Goal: Information Seeking & Learning: Compare options

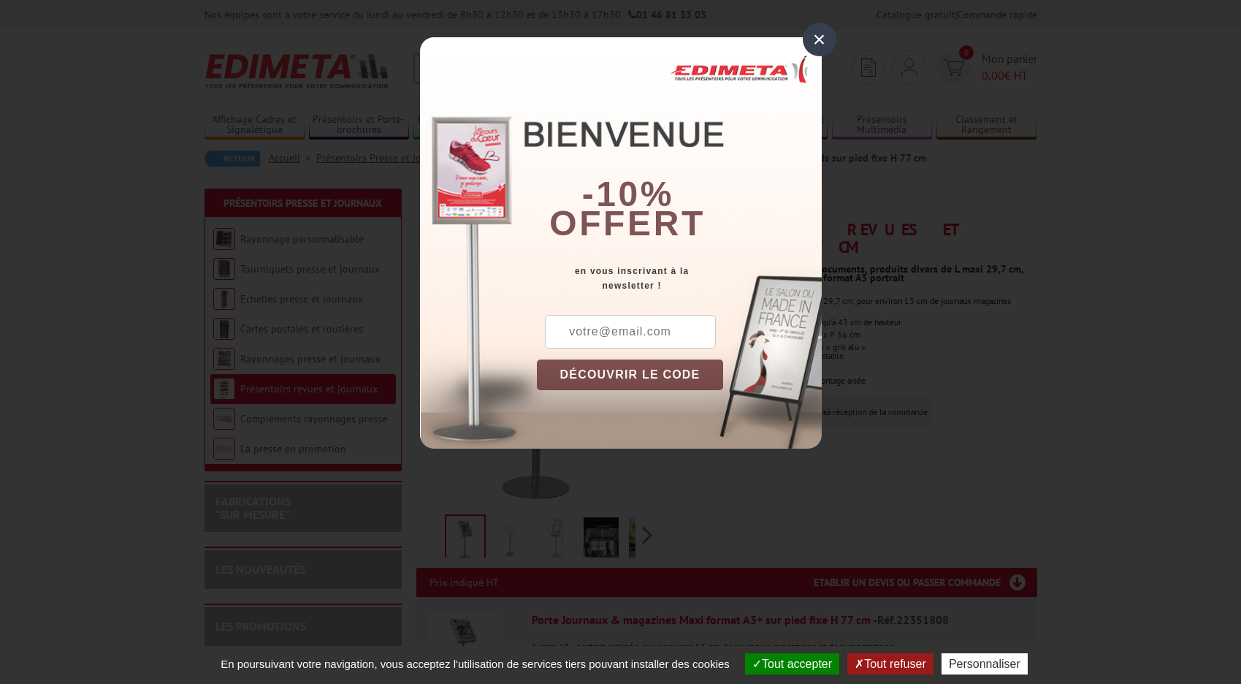
click at [823, 36] on div "×" at bounding box center [820, 40] width 34 height 34
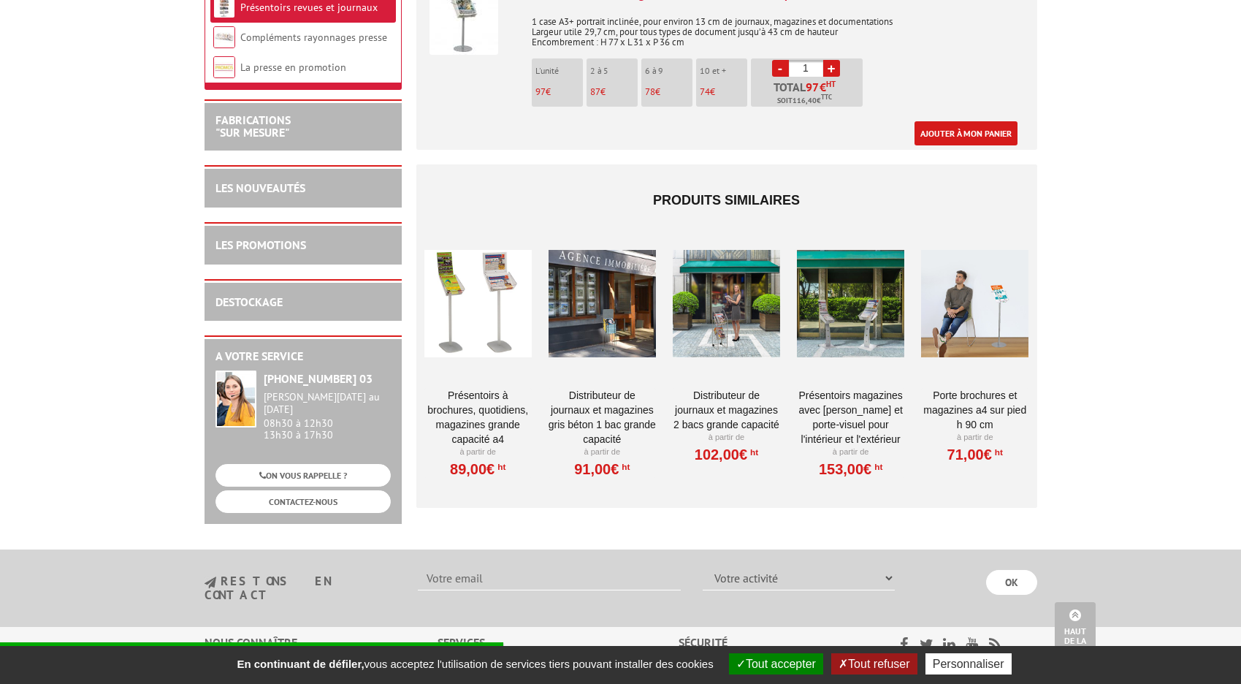
scroll to position [658, 0]
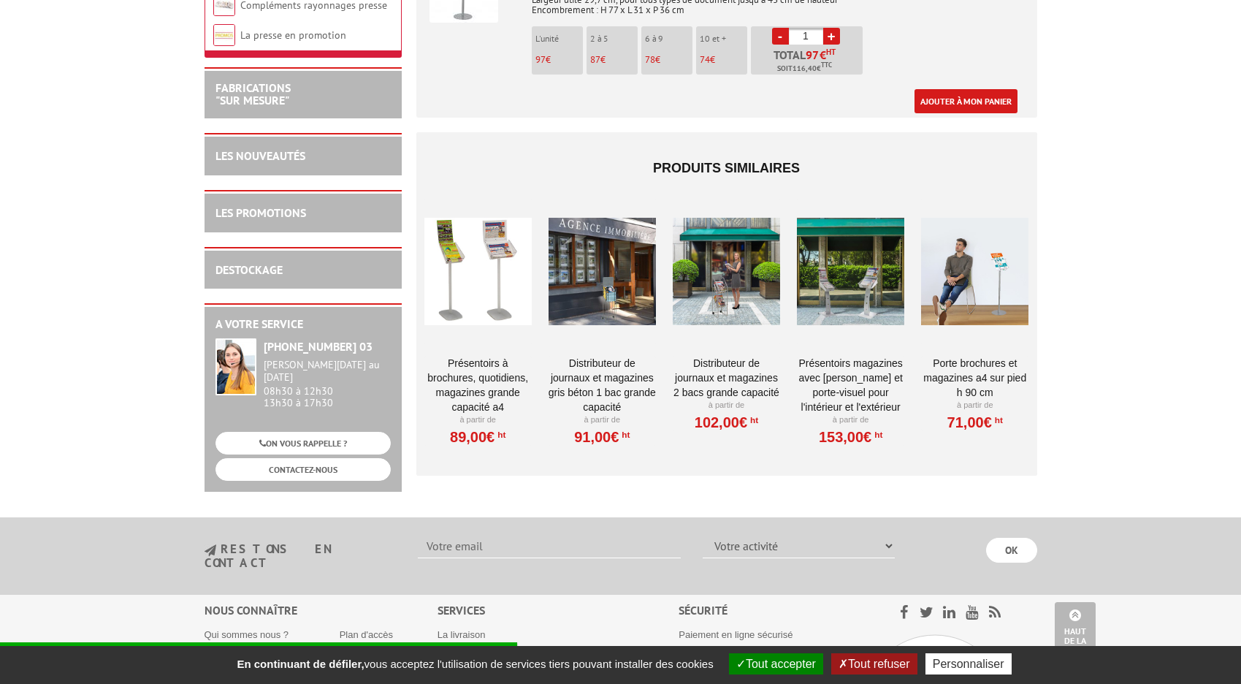
click at [492, 254] on div at bounding box center [478, 272] width 107 height 146
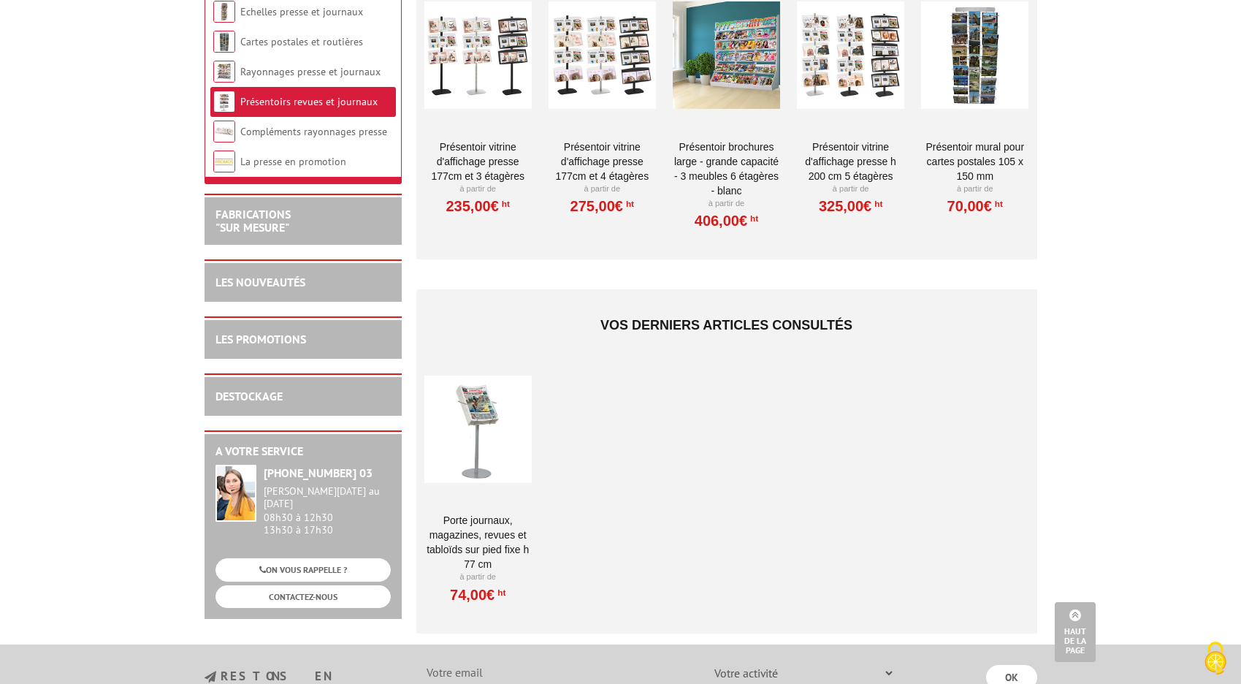
scroll to position [1096, 0]
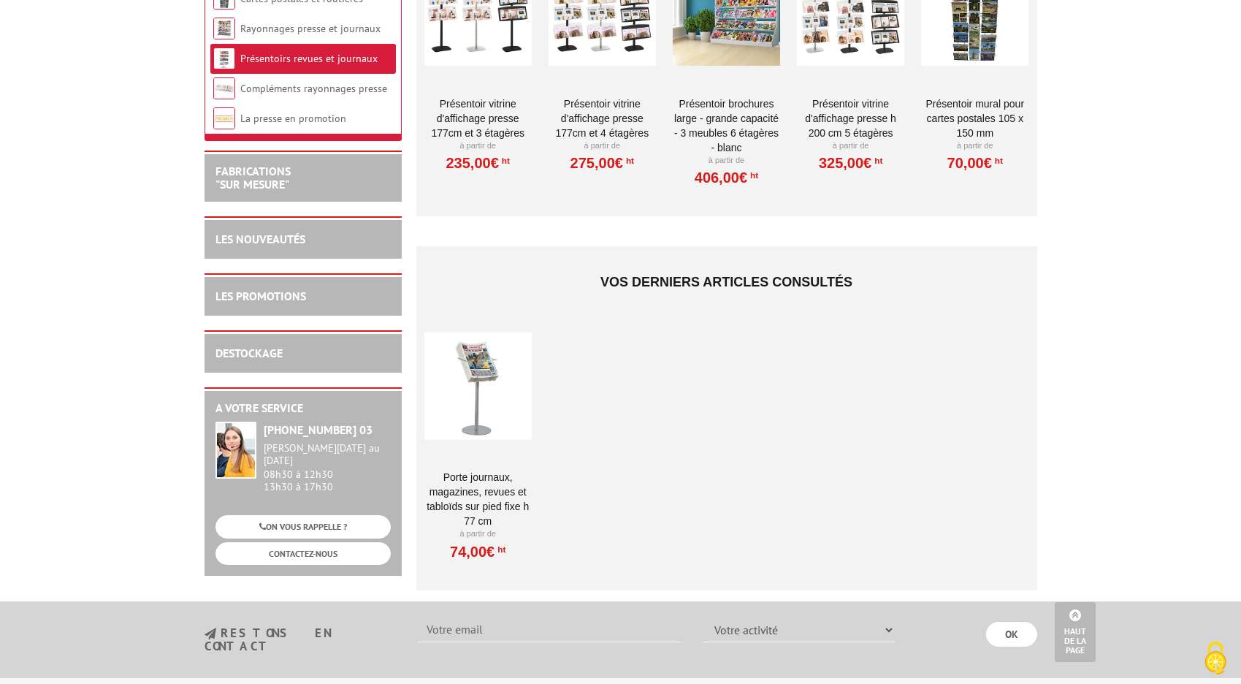
click at [479, 358] on div at bounding box center [478, 386] width 107 height 146
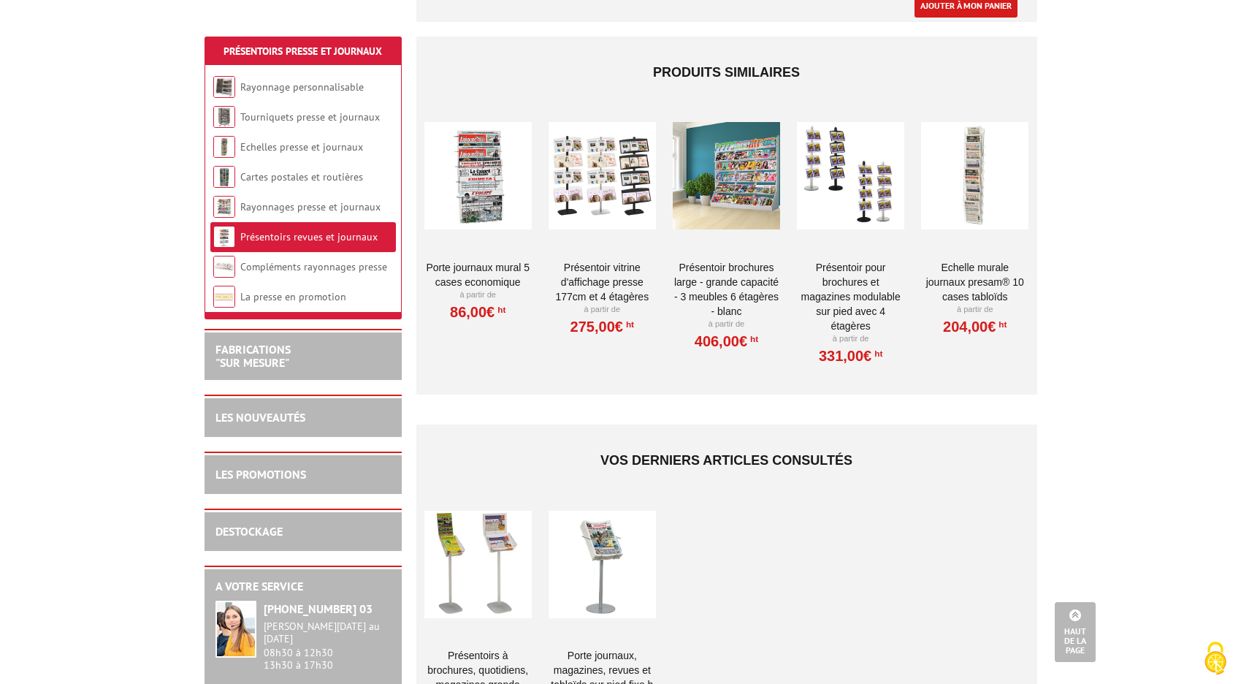
scroll to position [950, 0]
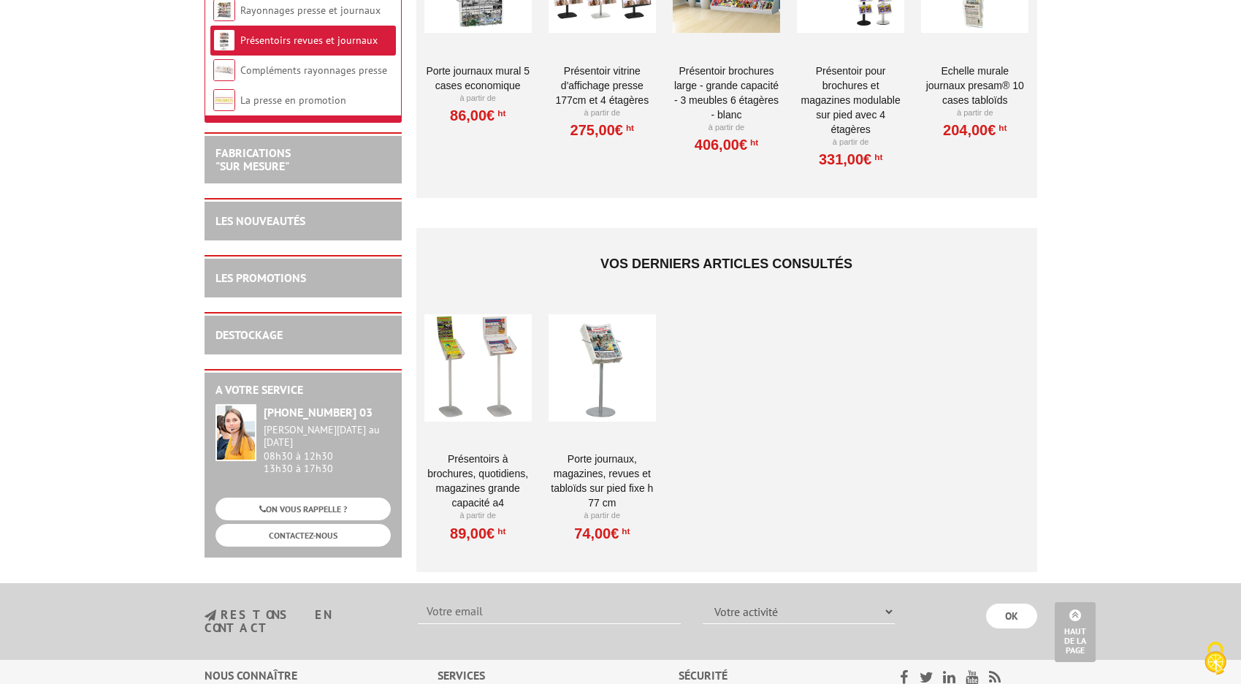
click at [512, 373] on div at bounding box center [478, 367] width 107 height 146
